Goal: Task Accomplishment & Management: Manage account settings

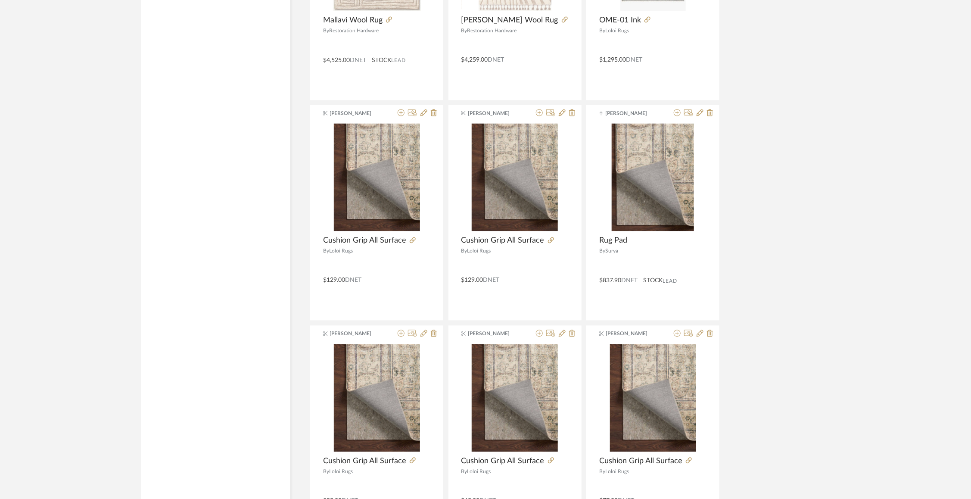
scroll to position [5076, 0]
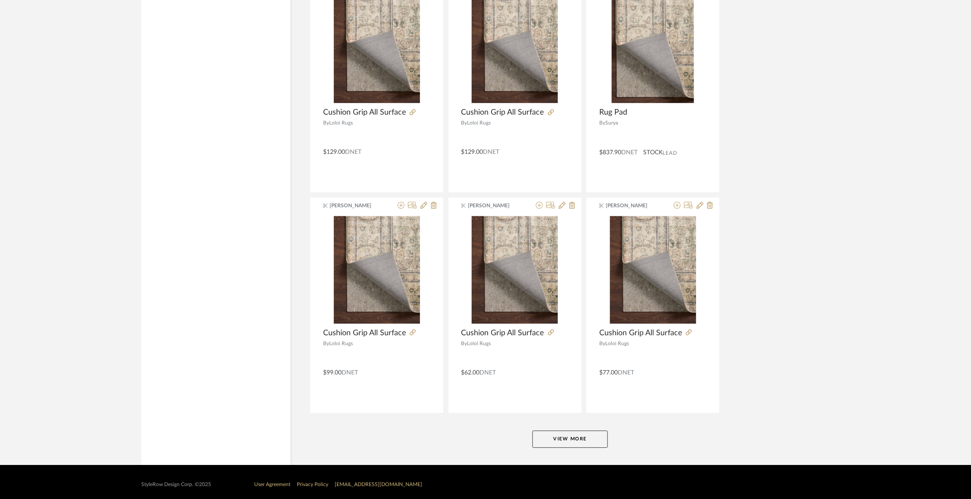
click at [558, 435] on button "View More" at bounding box center [570, 439] width 75 height 17
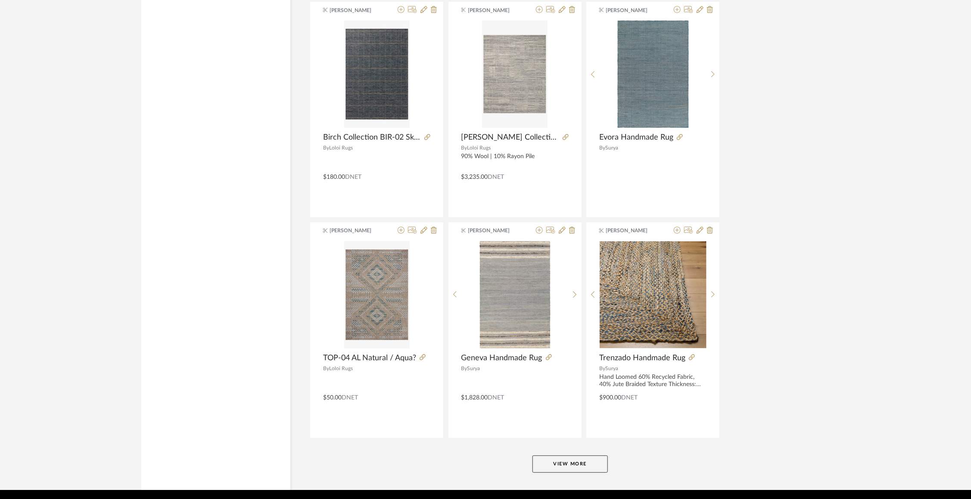
scroll to position [7718, 0]
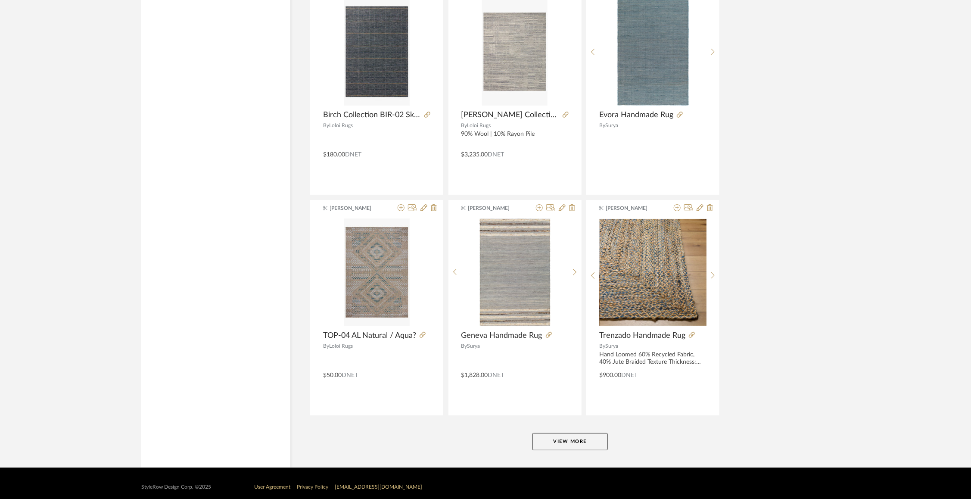
click at [553, 435] on button "View More" at bounding box center [570, 441] width 75 height 17
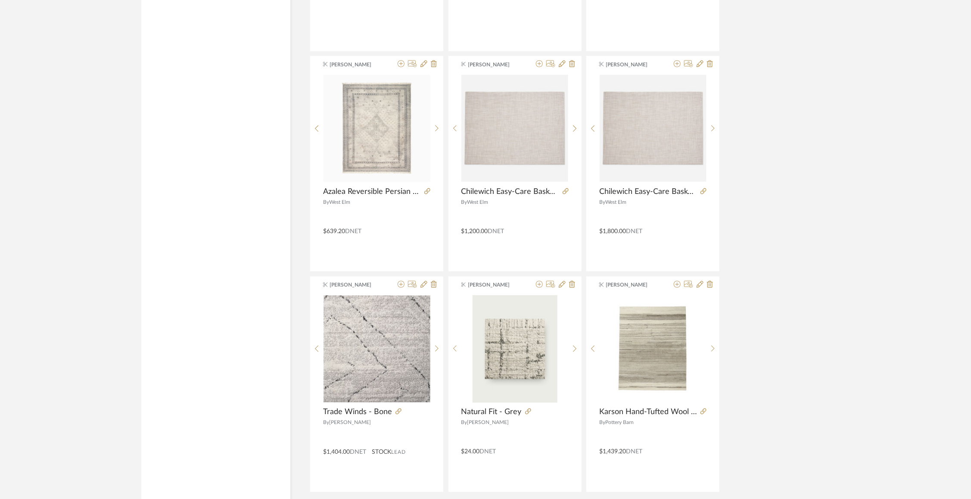
scroll to position [10361, 0]
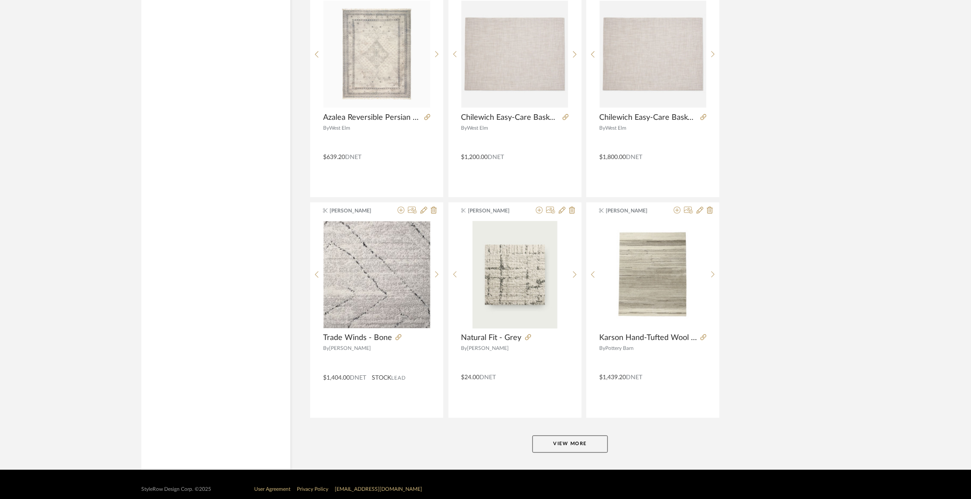
click at [574, 436] on button "View More" at bounding box center [570, 444] width 75 height 17
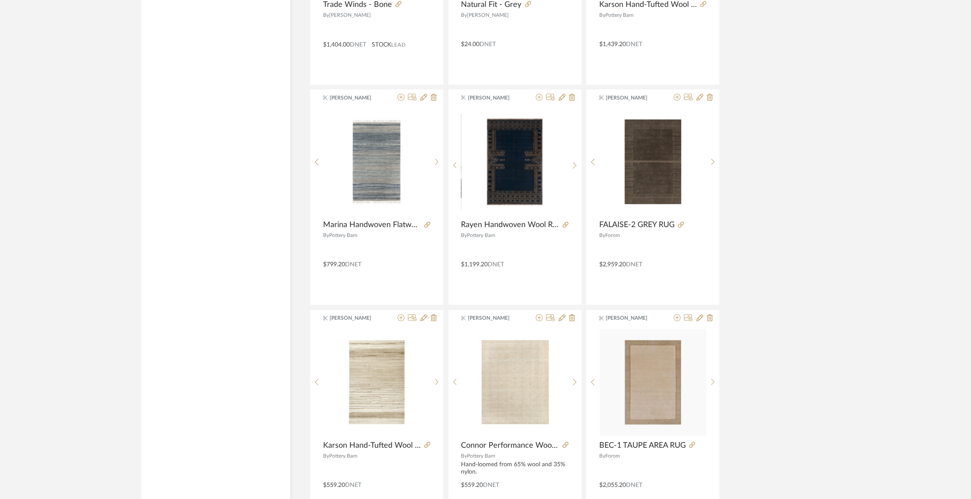
scroll to position [10696, 0]
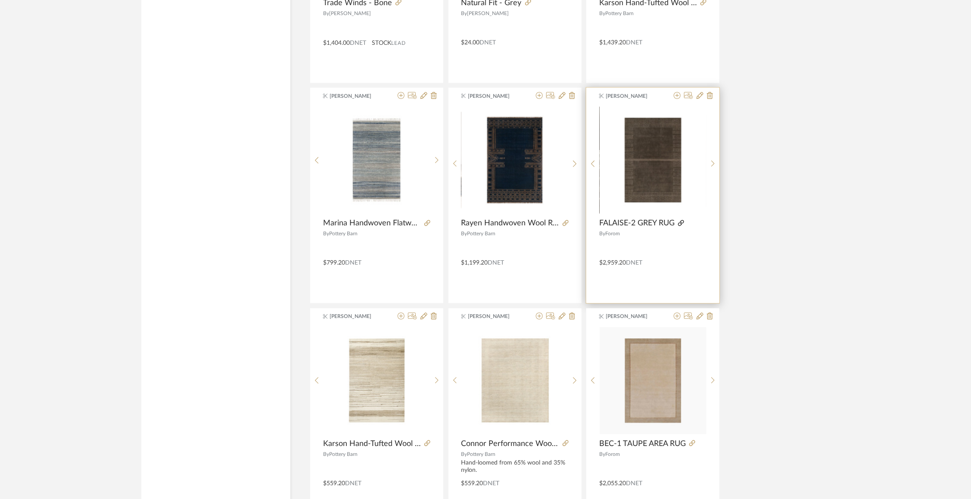
click at [684, 220] on icon at bounding box center [681, 223] width 6 height 6
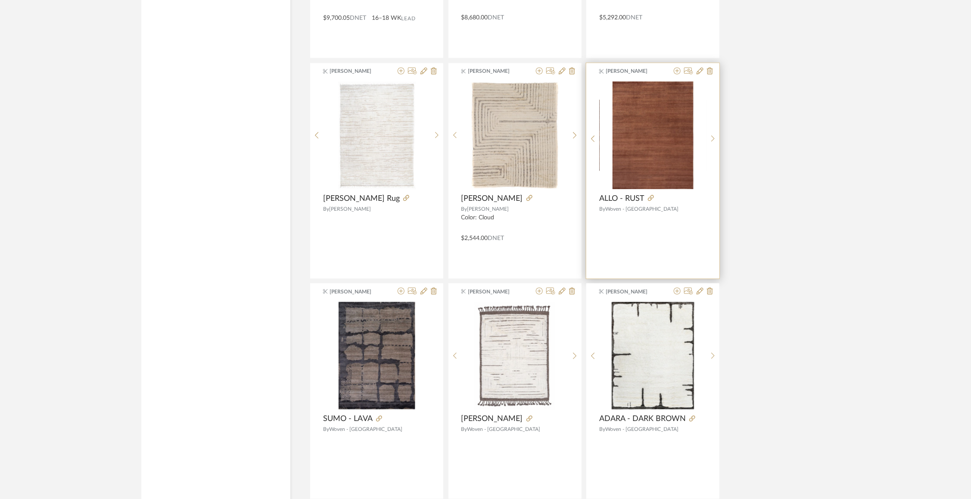
scroll to position [12715, 0]
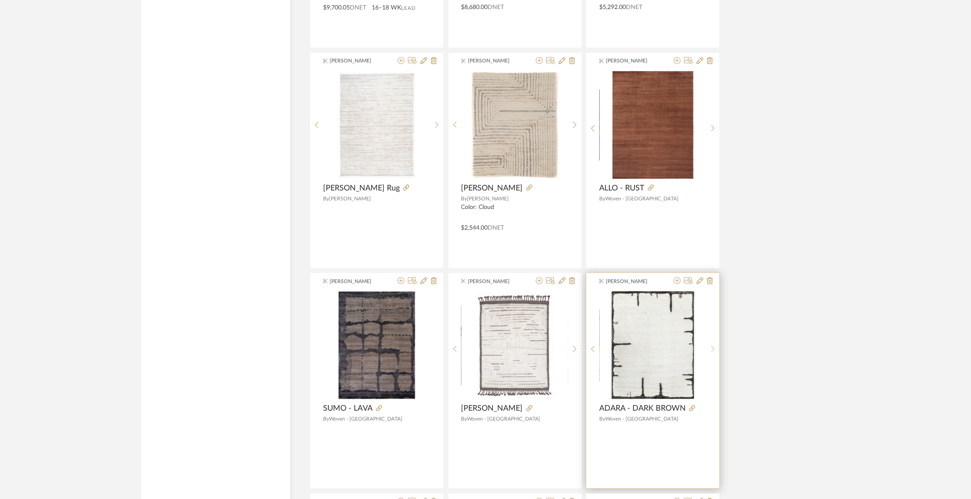
click at [714, 345] on icon at bounding box center [714, 348] width 4 height 7
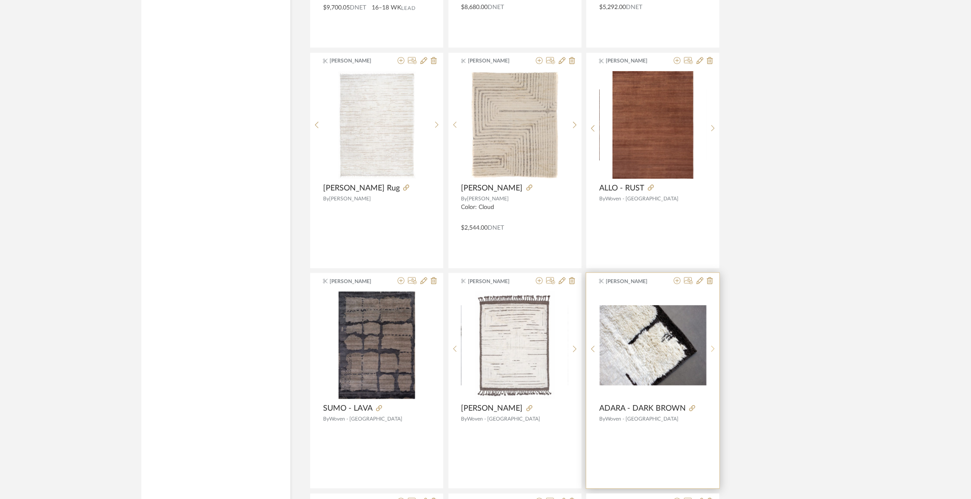
click at [714, 345] on icon at bounding box center [714, 348] width 4 height 7
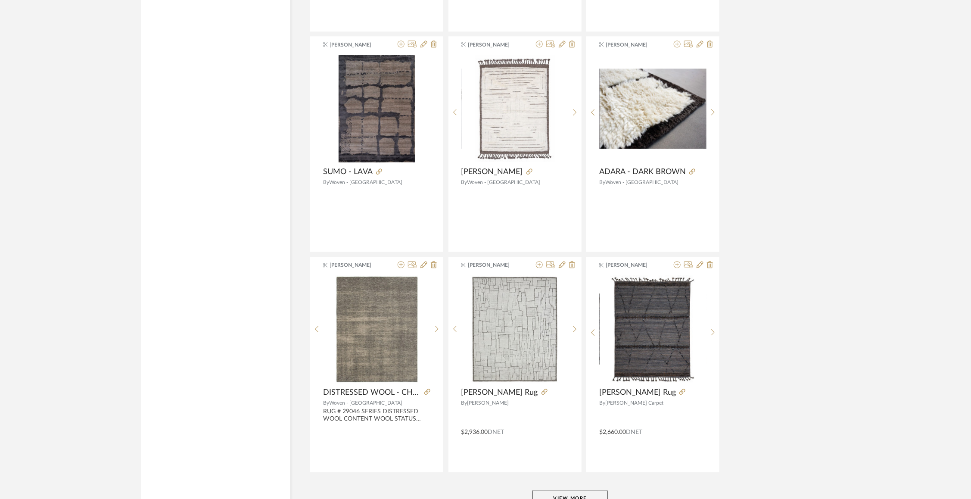
scroll to position [13004, 0]
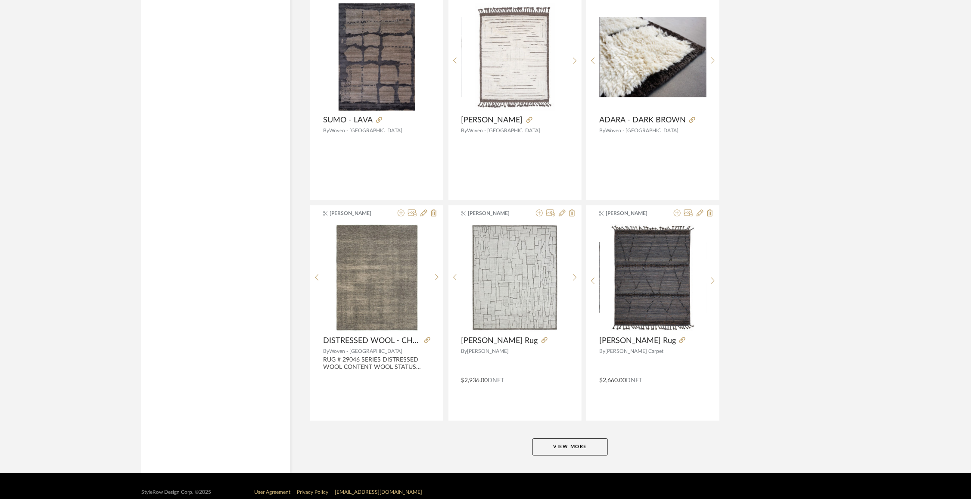
click at [553, 438] on button "View More" at bounding box center [570, 446] width 75 height 17
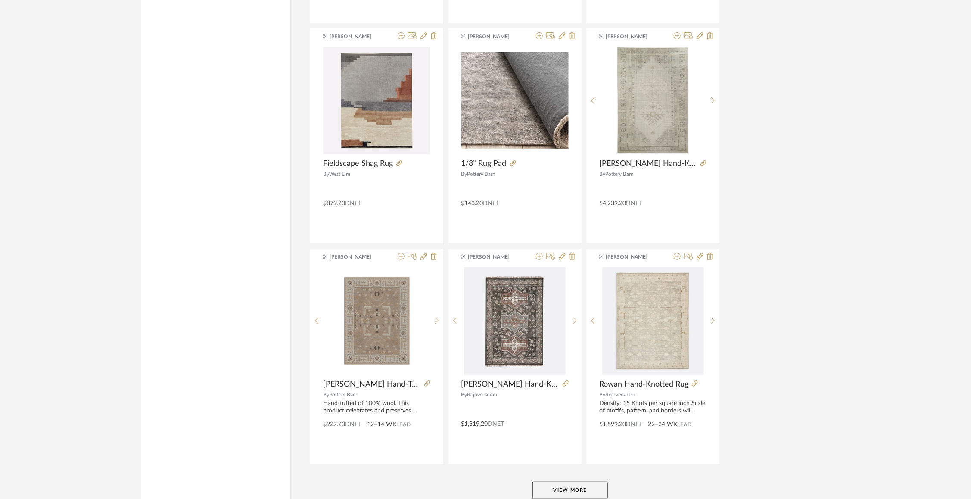
scroll to position [15646, 0]
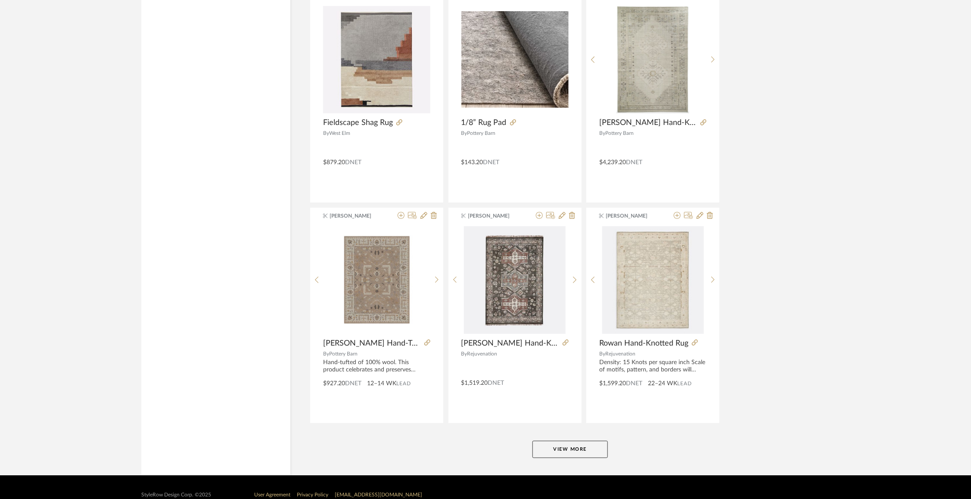
click at [577, 441] on button "View More" at bounding box center [570, 449] width 75 height 17
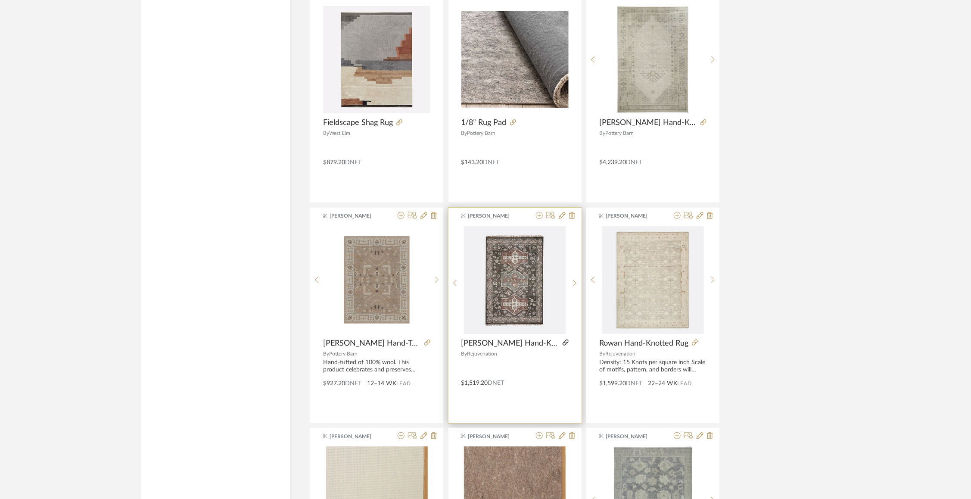
click at [563, 340] on icon at bounding box center [566, 343] width 6 height 6
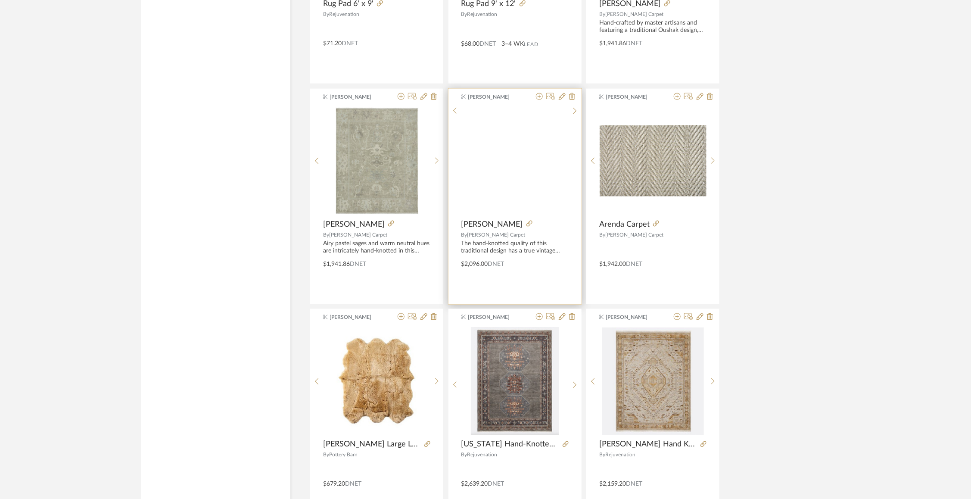
scroll to position [16146, 0]
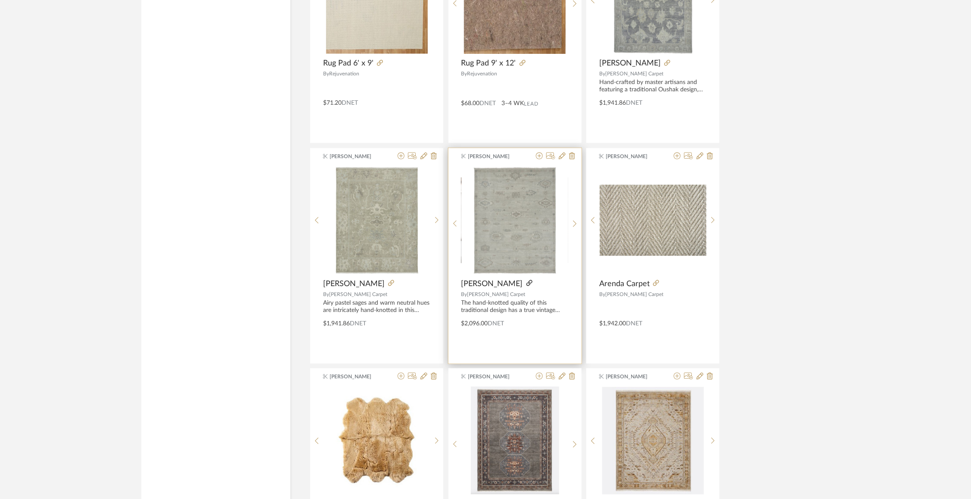
click at [527, 280] on icon at bounding box center [530, 283] width 6 height 6
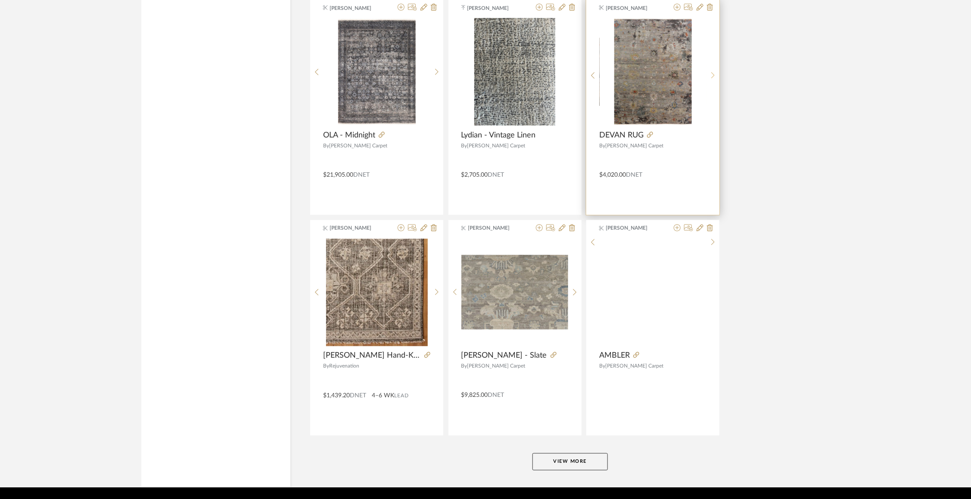
scroll to position [18280, 0]
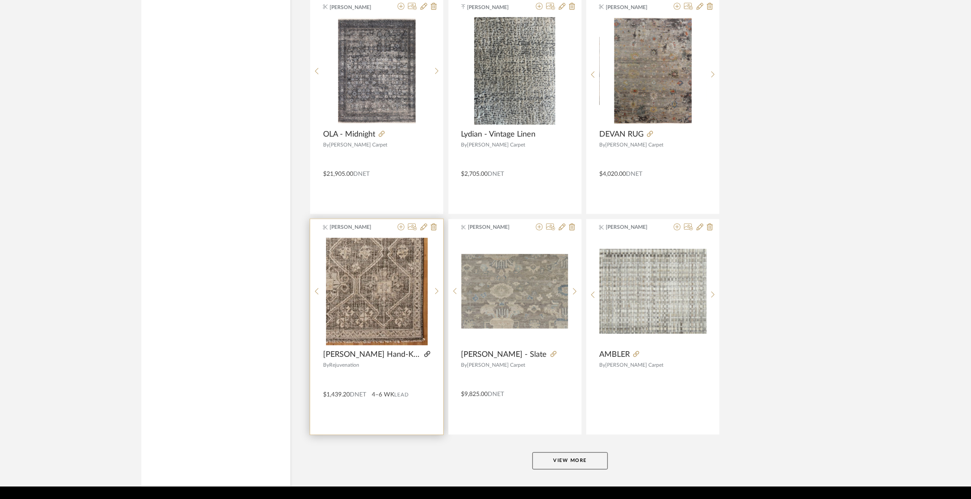
click at [424, 351] on icon at bounding box center [427, 354] width 6 height 6
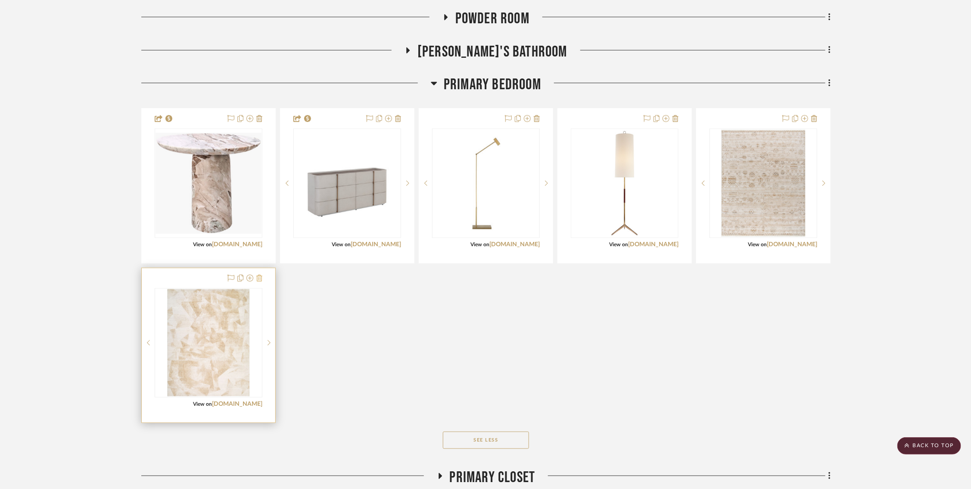
click at [257, 278] on icon at bounding box center [259, 278] width 6 height 7
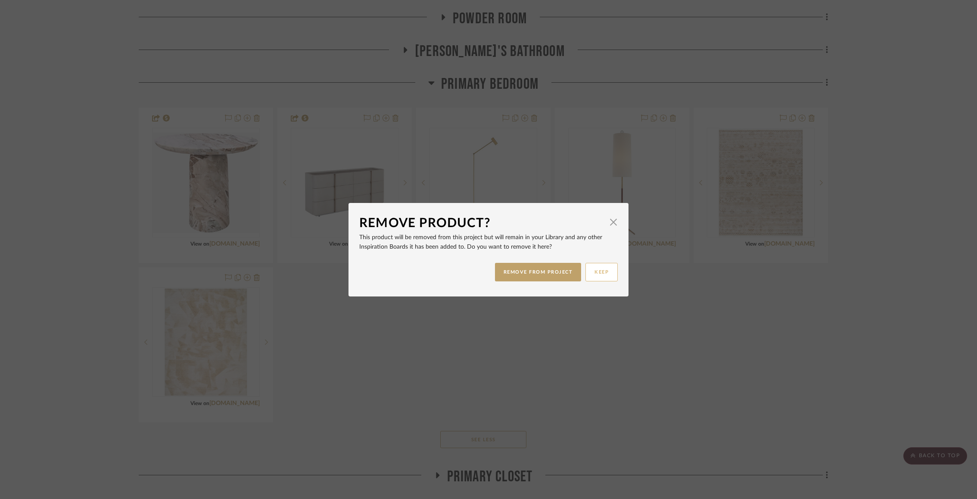
click at [597, 275] on button "KEEP" at bounding box center [602, 272] width 32 height 19
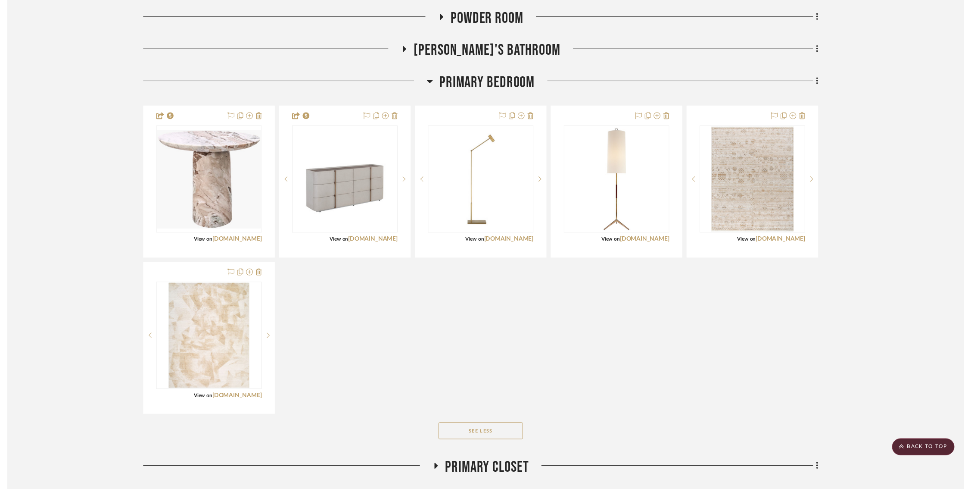
scroll to position [273, 3]
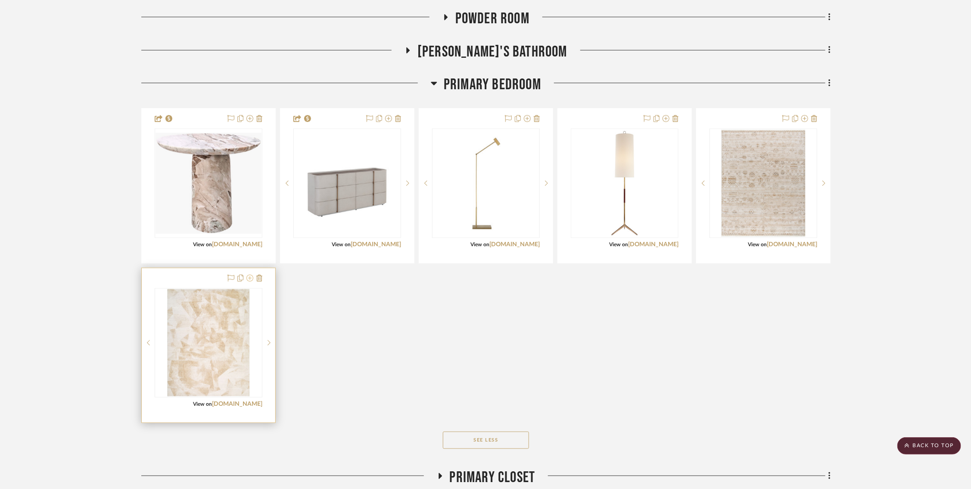
click at [247, 278] on icon at bounding box center [250, 278] width 7 height 7
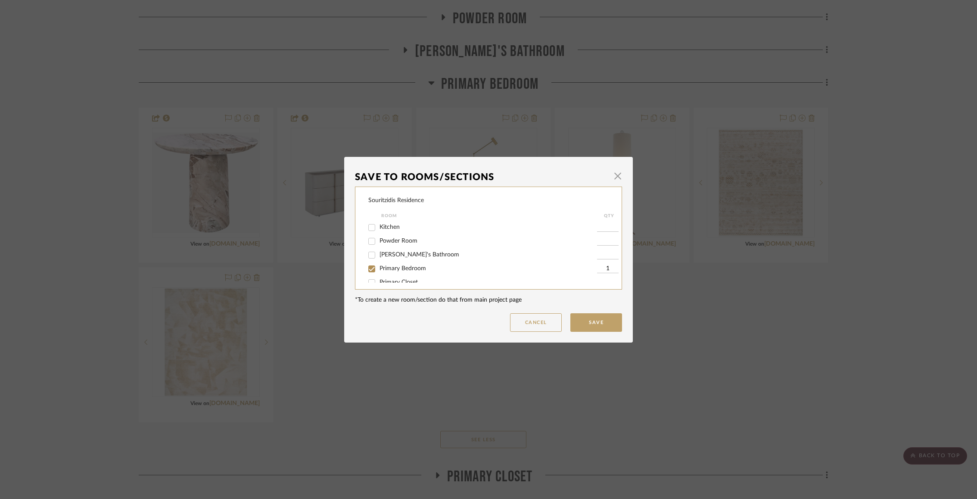
scroll to position [15, 0]
click at [366, 270] on input "Primary Bedroom" at bounding box center [372, 269] width 14 height 14
checkbox input "false"
click at [584, 321] on button "Save" at bounding box center [597, 322] width 52 height 19
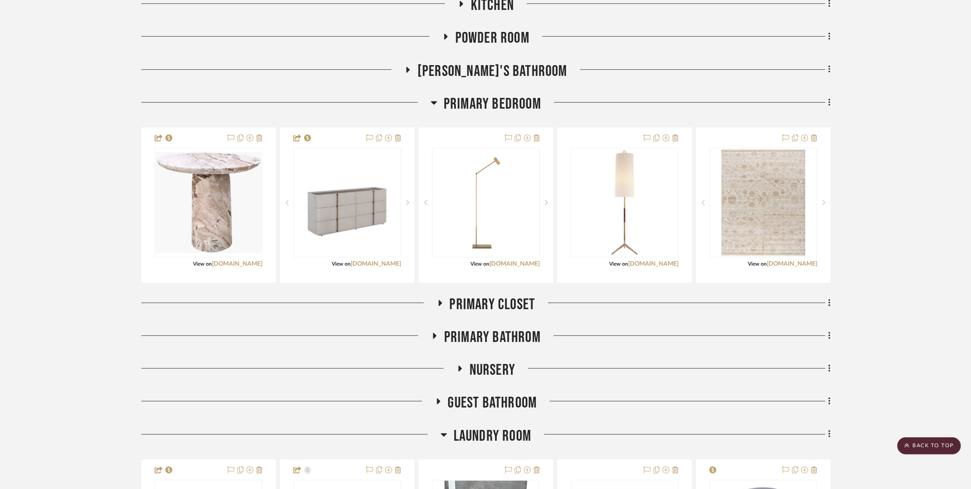
scroll to position [242, 3]
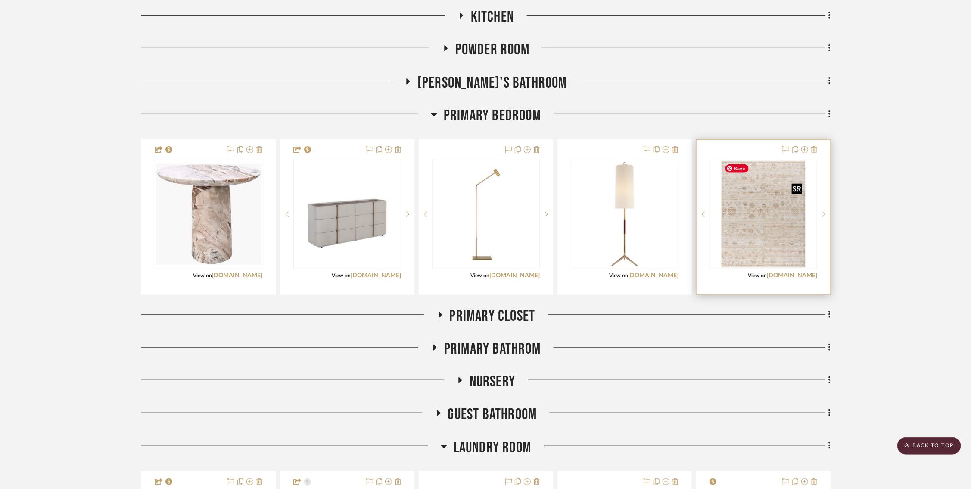
click at [762, 234] on img "0" at bounding box center [763, 214] width 84 height 108
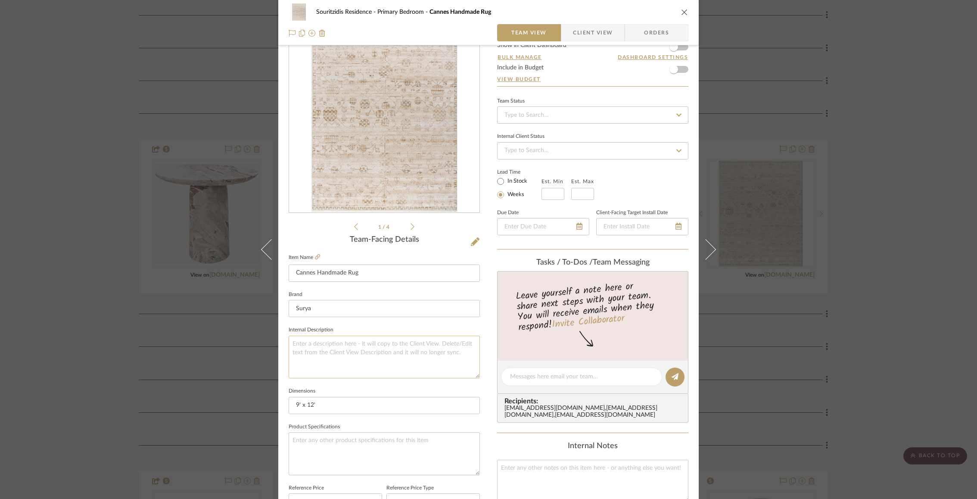
scroll to position [34, 0]
